Goal: Task Accomplishment & Management: Complete application form

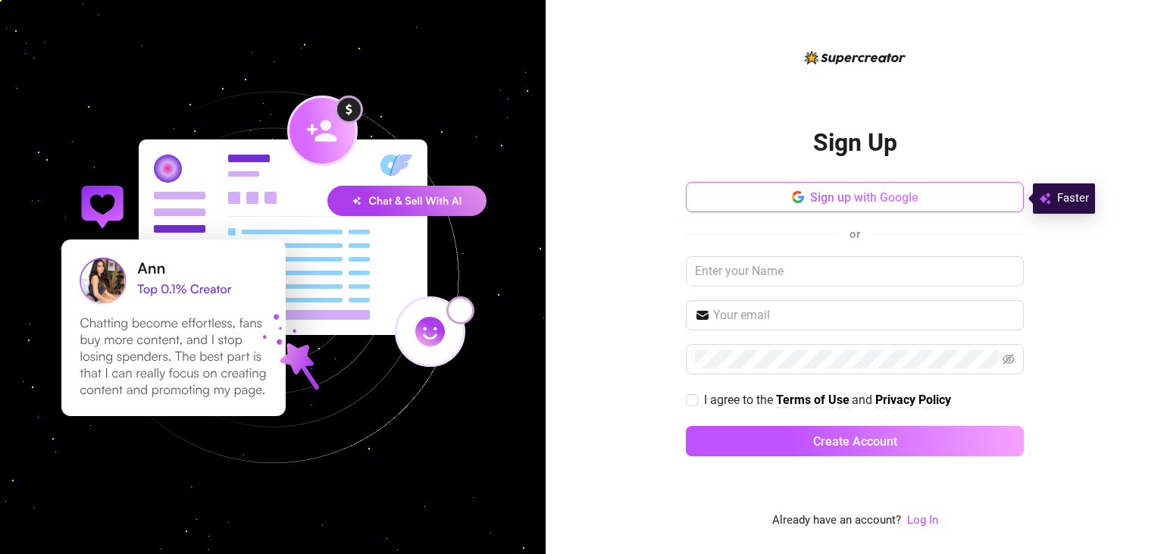
click at [928, 186] on button "Sign up with Google" at bounding box center [855, 197] width 338 height 30
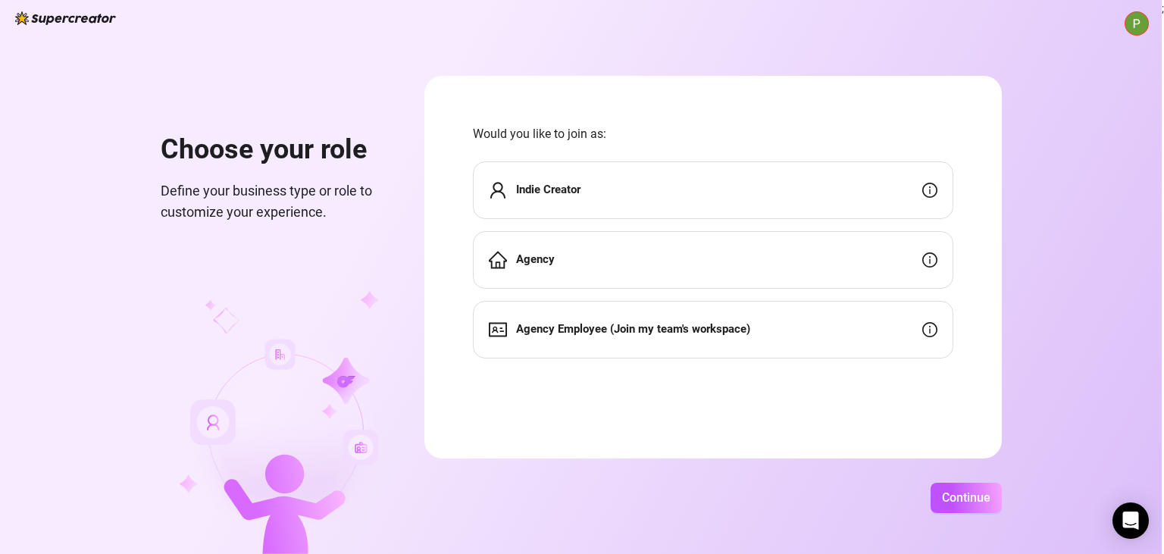
click at [785, 254] on div "Agency" at bounding box center [713, 260] width 481 height 58
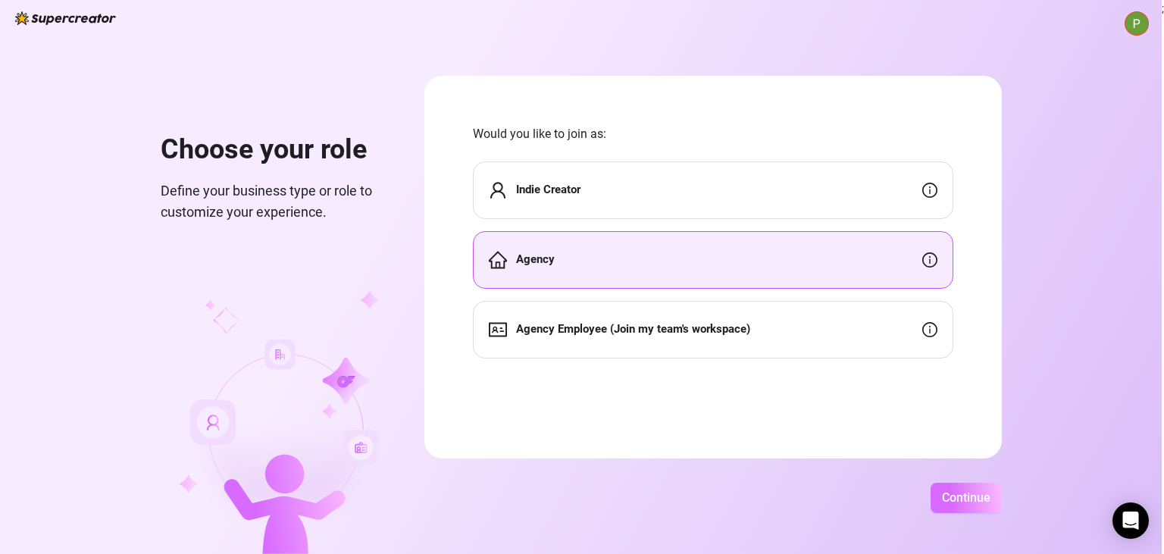
click at [998, 488] on button "Continue" at bounding box center [966, 498] width 71 height 30
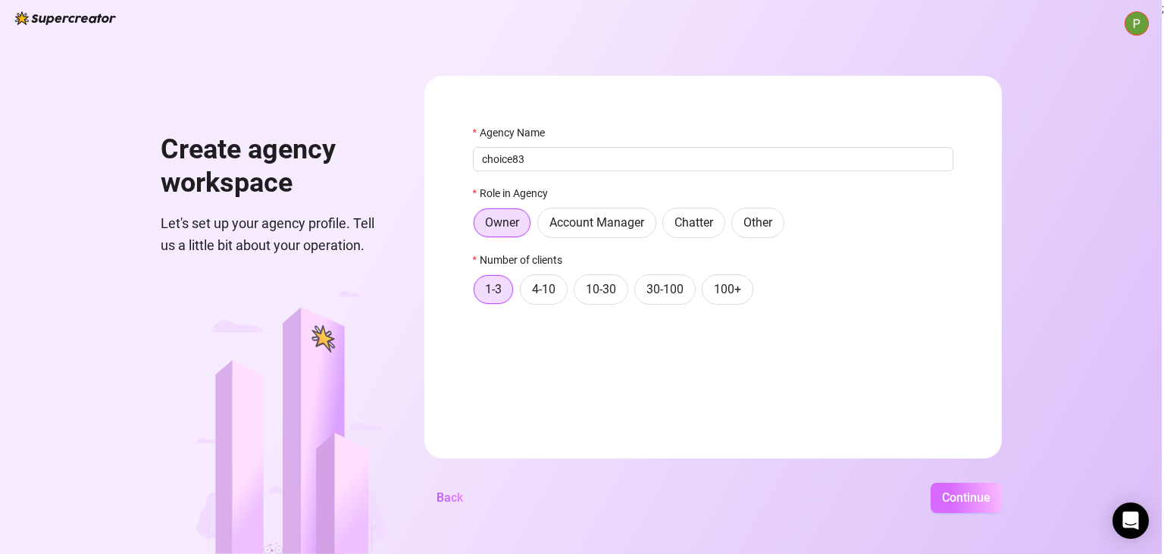
type input "choice83"
click at [991, 502] on span "Continue" at bounding box center [966, 497] width 49 height 14
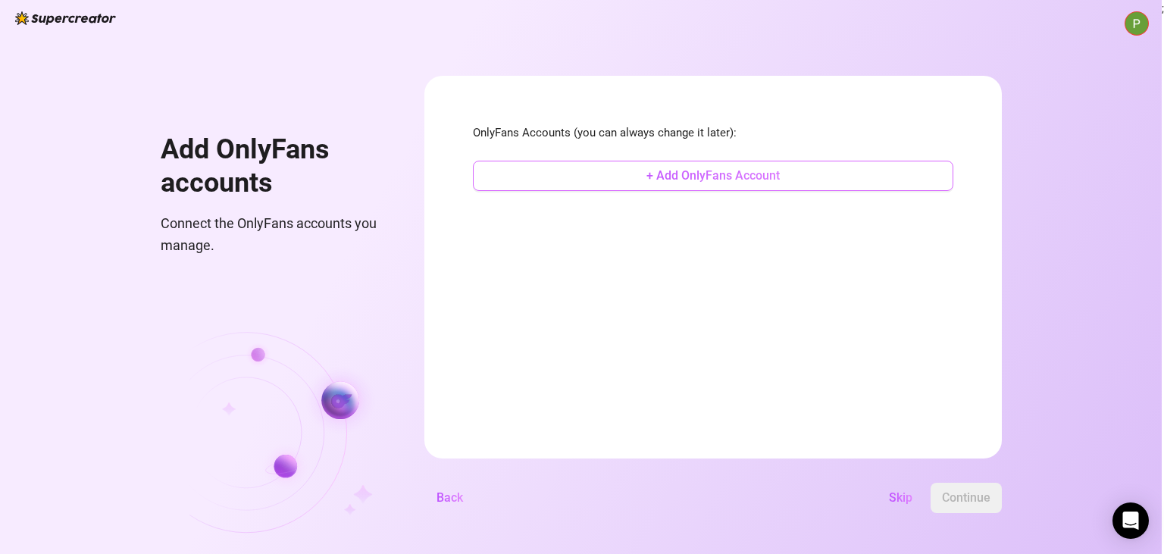
click at [780, 174] on span "+ Add OnlyFans Account" at bounding box center [713, 175] width 133 height 14
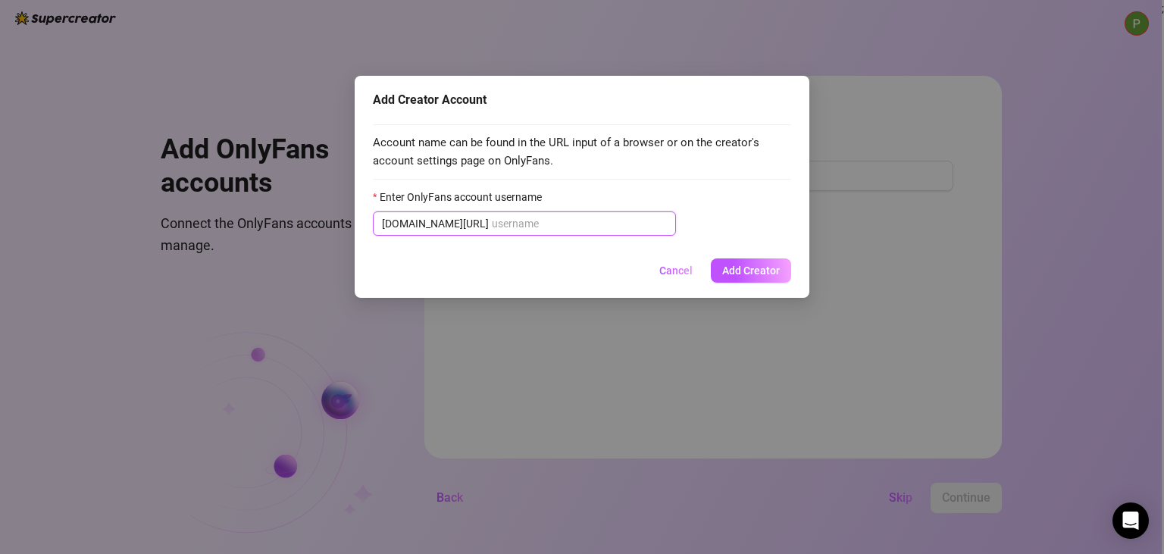
click at [510, 225] on input "Enter OnlyFans account username" at bounding box center [579, 223] width 175 height 17
click at [599, 222] on input "Enter OnlyFans account username" at bounding box center [579, 223] width 175 height 17
paste input "bbayefall"
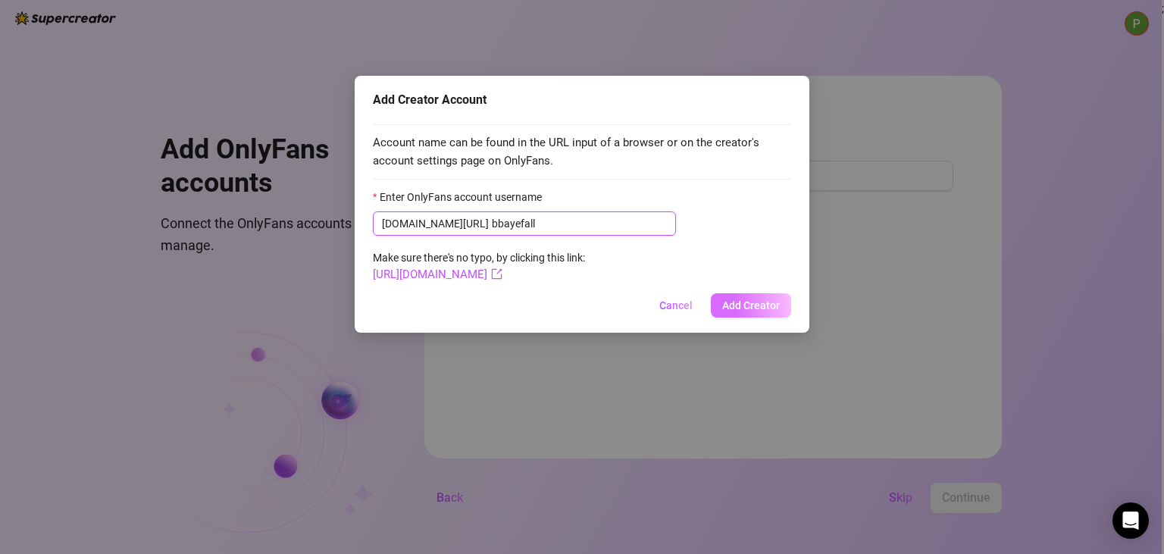
type input "bbayefall"
click at [754, 306] on span "Add Creator" at bounding box center [751, 305] width 58 height 12
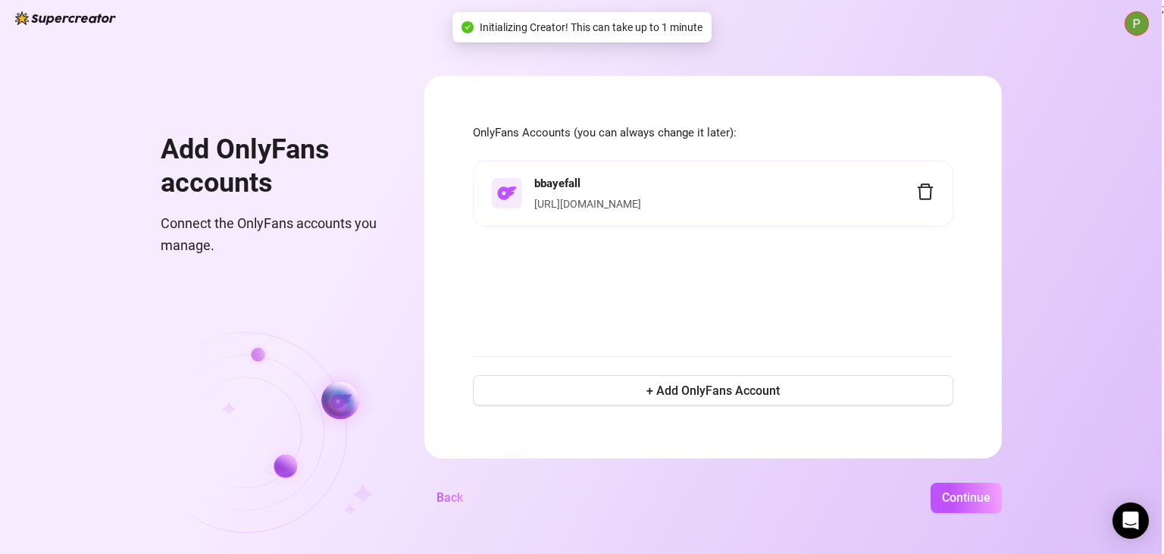
click at [641, 205] on link "[URL][DOMAIN_NAME]" at bounding box center [587, 204] width 107 height 12
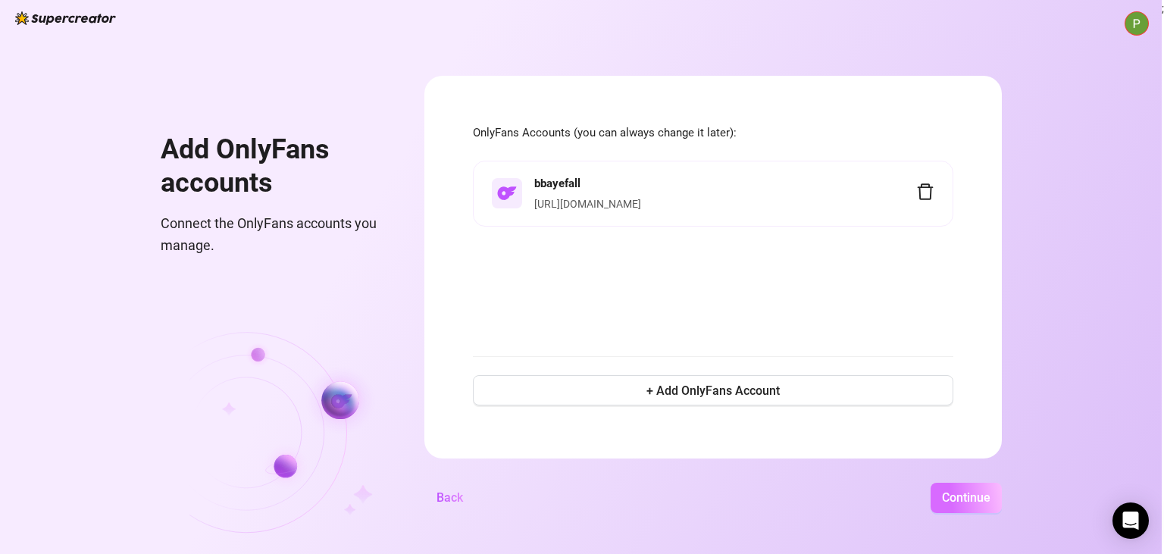
click at [991, 497] on span "Continue" at bounding box center [966, 497] width 49 height 14
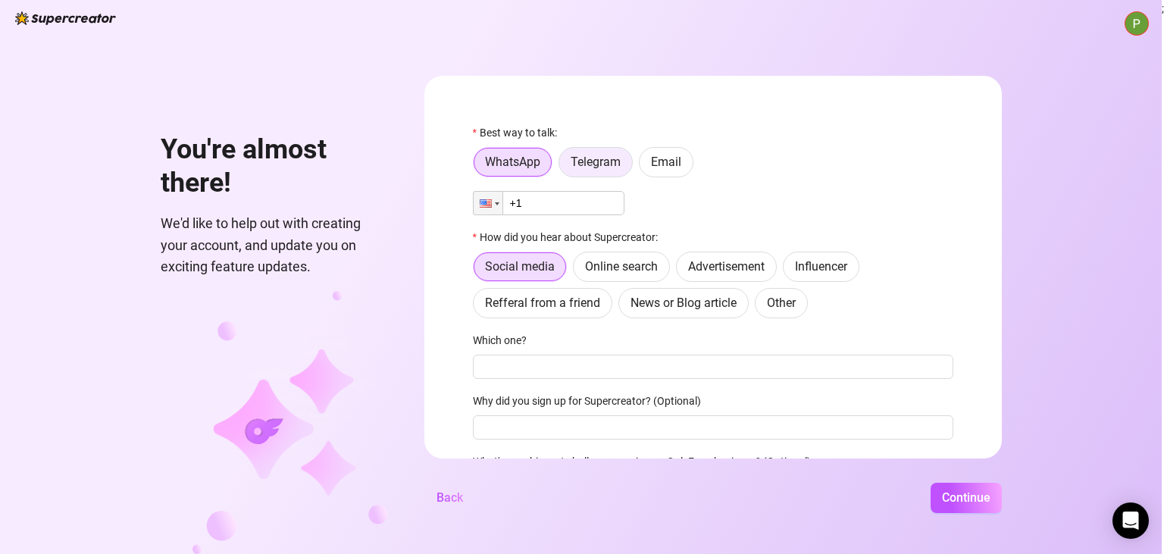
click at [619, 171] on label "Telegram" at bounding box center [596, 162] width 74 height 30
click at [563, 166] on input "Telegram" at bounding box center [563, 166] width 0 height 0
click at [681, 166] on span "Email" at bounding box center [666, 162] width 30 height 14
click at [643, 166] on input "Email" at bounding box center [643, 166] width 0 height 0
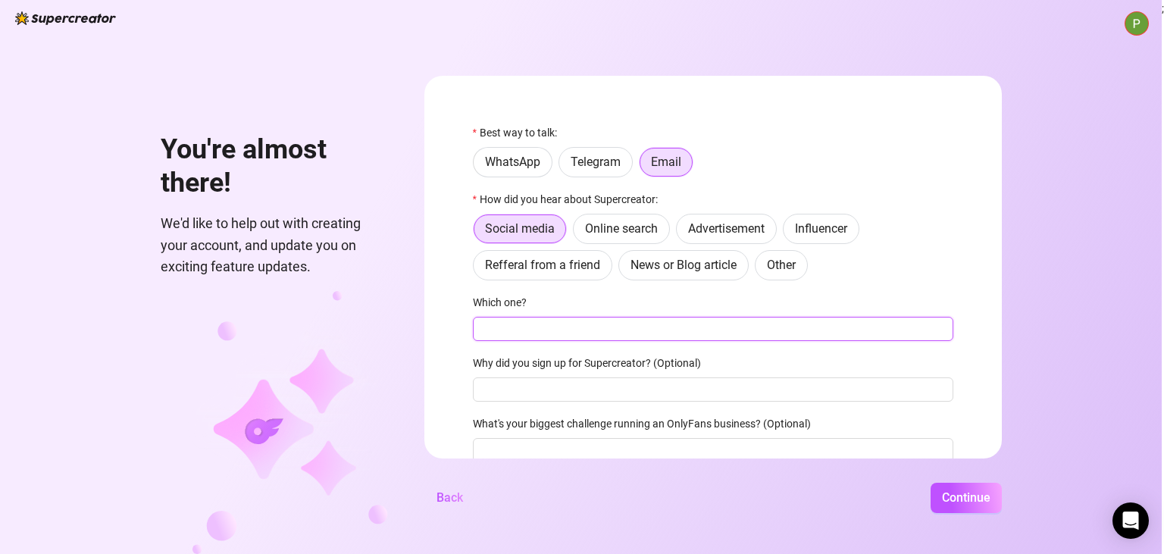
click at [626, 326] on input "Which one?" at bounding box center [713, 329] width 481 height 24
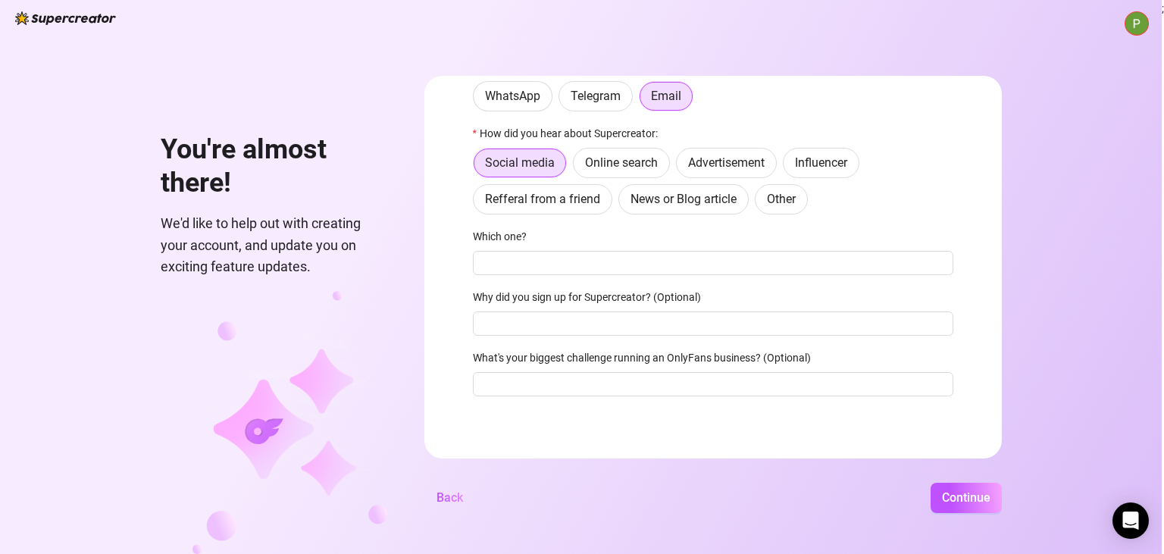
click at [670, 304] on label "Why did you sign up for Supercreator? (Optional)" at bounding box center [592, 297] width 238 height 17
click at [670, 312] on input "Why did you sign up for Supercreator? (Optional)" at bounding box center [713, 324] width 481 height 24
click at [644, 270] on input "Which one?" at bounding box center [713, 263] width 481 height 24
type input "reddit"
click at [991, 497] on span "Continue" at bounding box center [966, 497] width 49 height 14
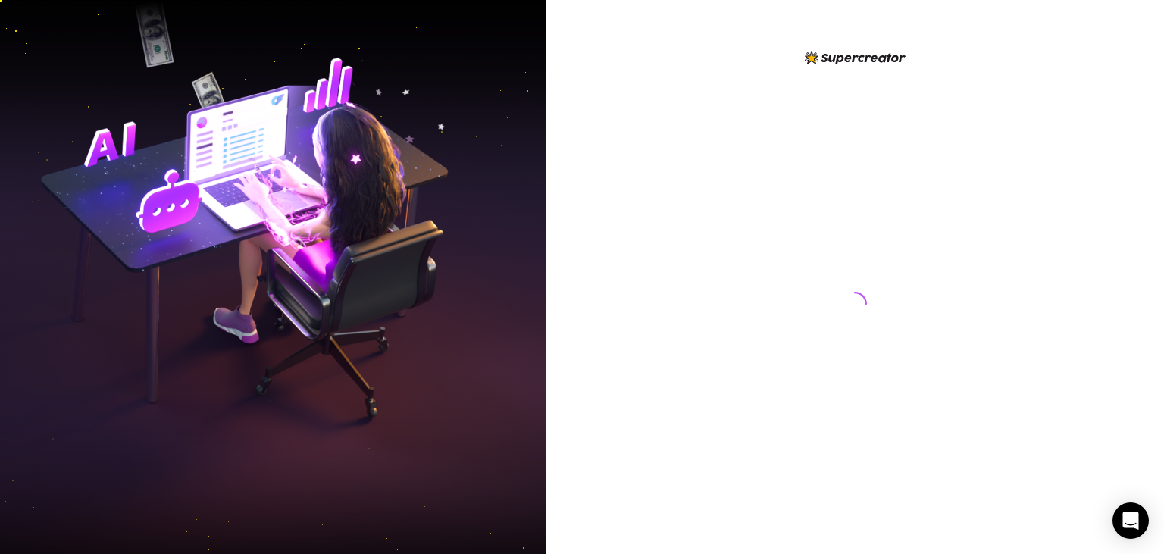
click at [702, 377] on div at bounding box center [855, 289] width 338 height 481
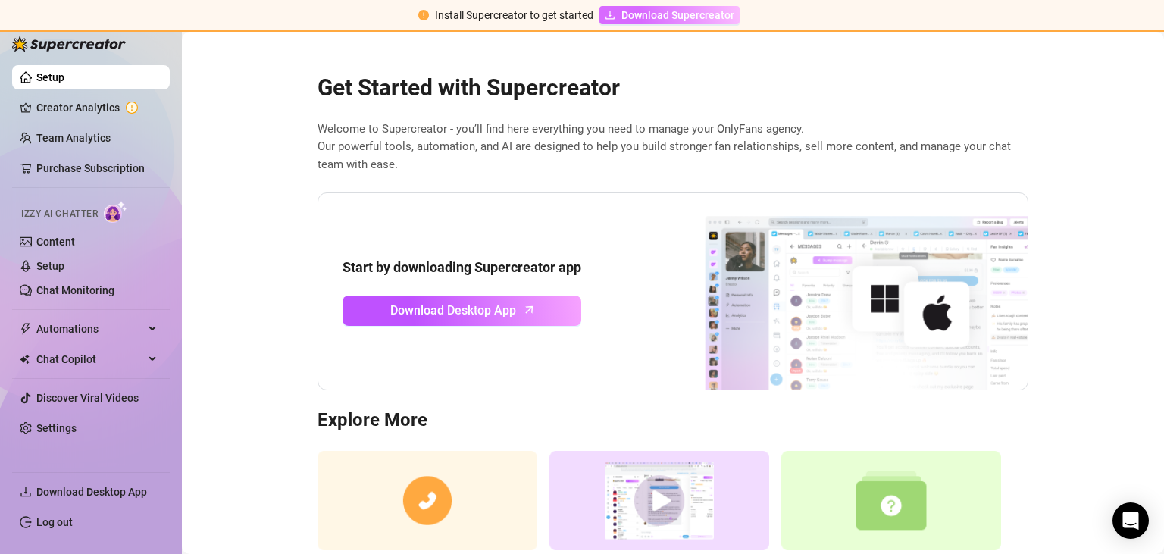
click at [672, 14] on span "Download Supercreator" at bounding box center [678, 15] width 113 height 17
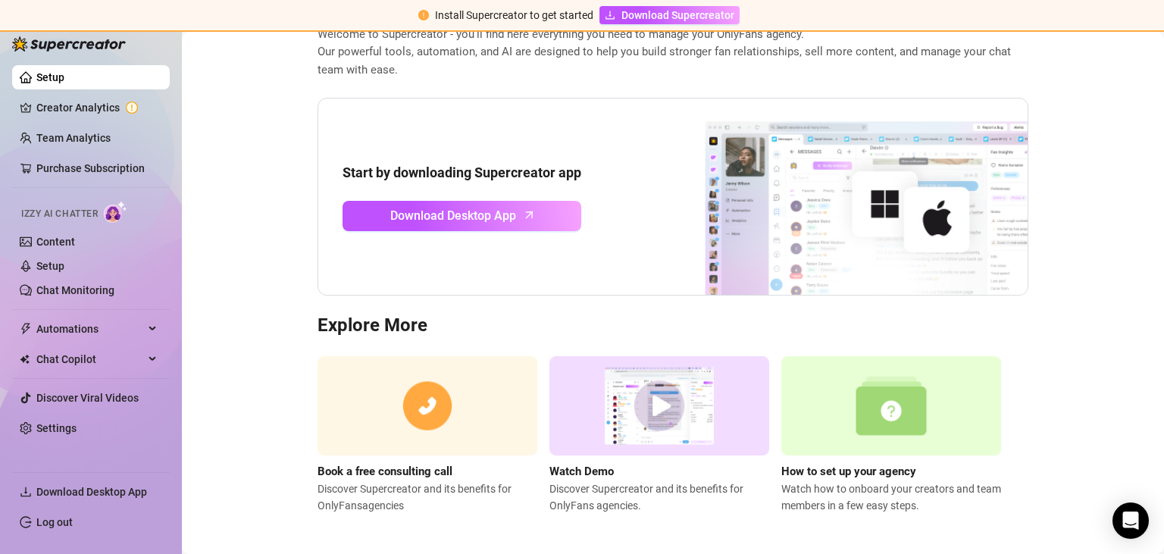
scroll to position [99, 0]
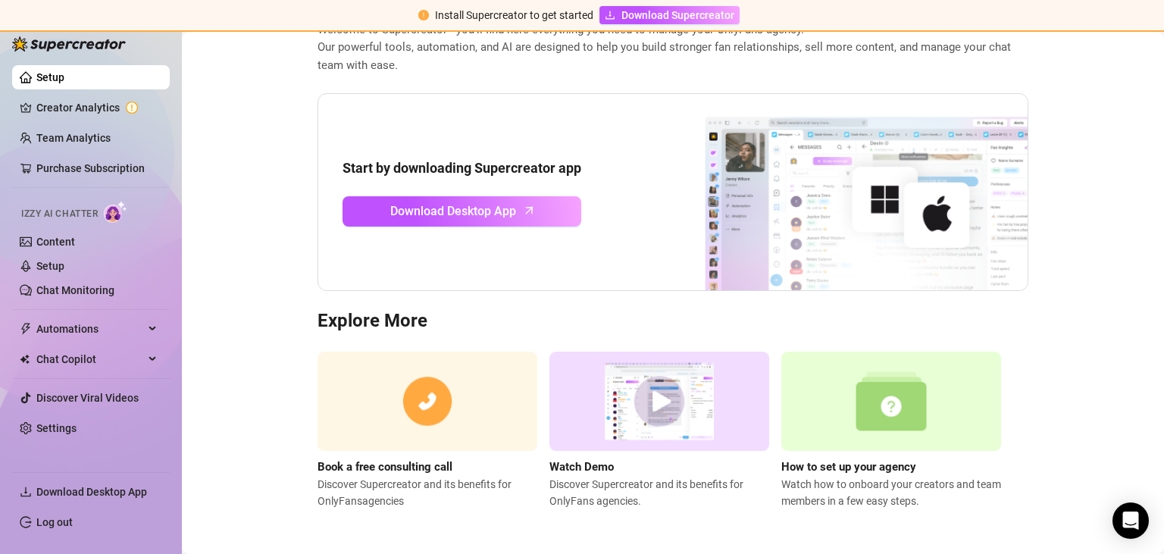
click at [653, 403] on img at bounding box center [660, 401] width 220 height 99
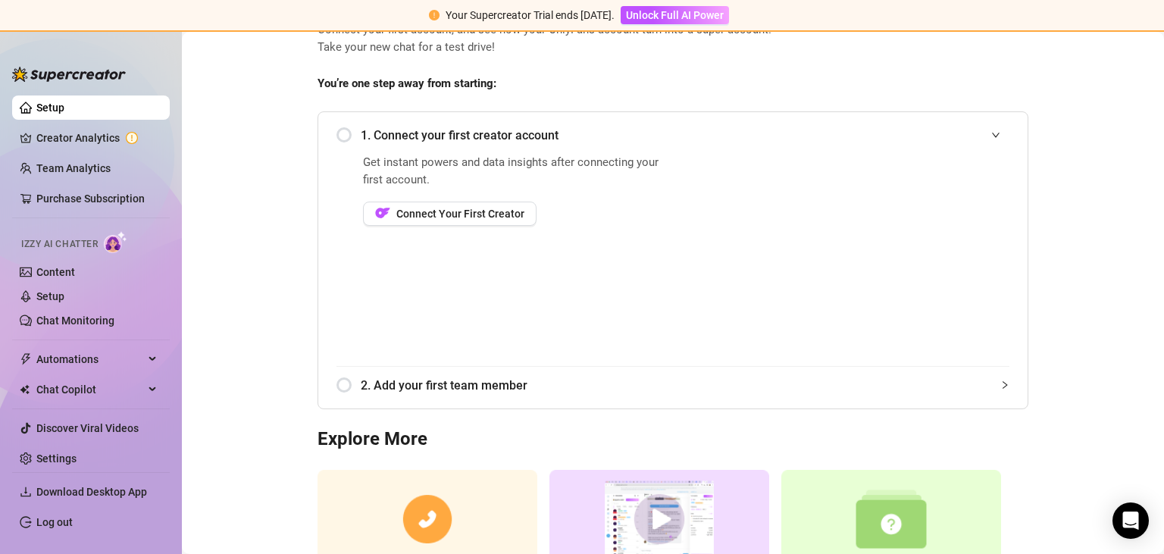
scroll to position [217, 0]
